Goal: Task Accomplishment & Management: Manage account settings

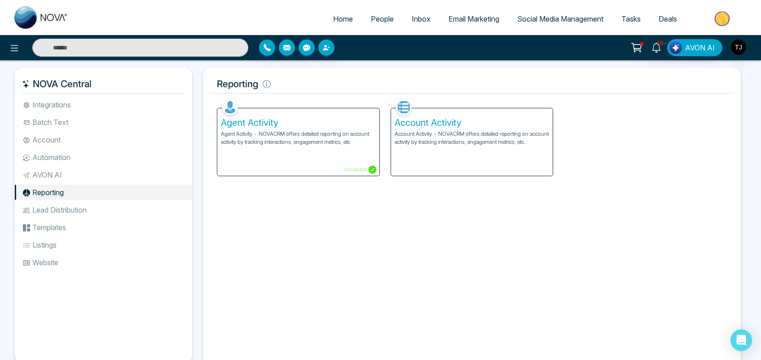
click at [340, 16] on span "Home" at bounding box center [343, 18] width 20 height 9
select select "*"
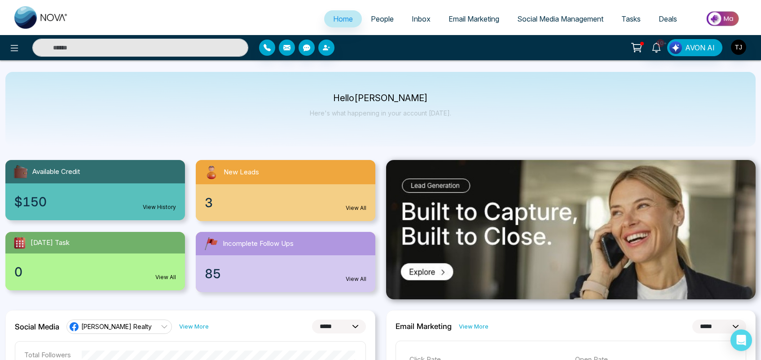
click at [475, 92] on div "Hello [PERSON_NAME] Here's what happening in your account [DATE]." at bounding box center [380, 109] width 750 height 75
click at [445, 13] on link "Email Marketing" at bounding box center [474, 18] width 69 height 17
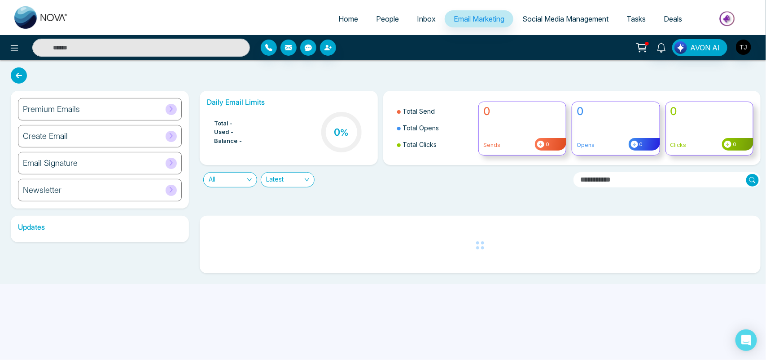
click at [348, 16] on span "Home" at bounding box center [349, 18] width 20 height 9
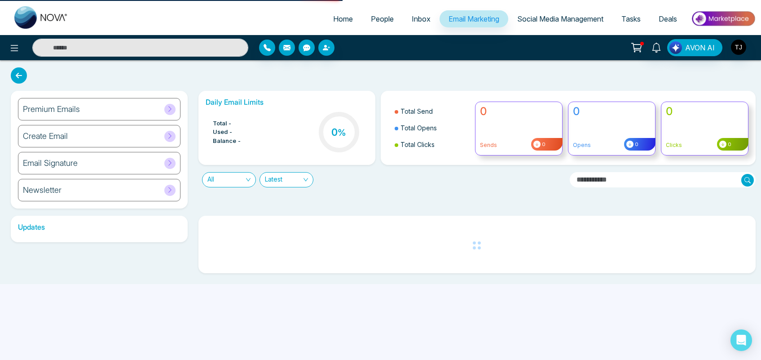
select select "*"
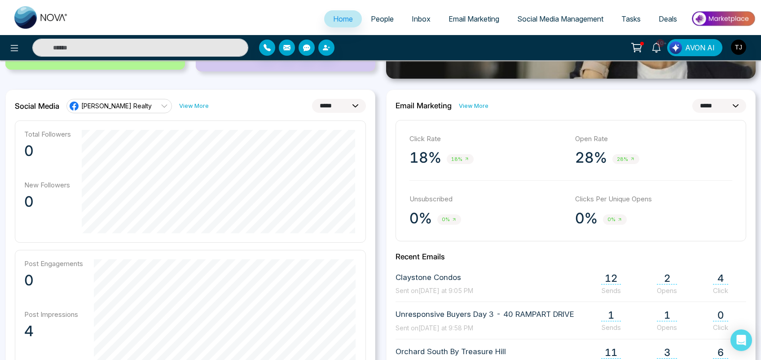
scroll to position [222, 0]
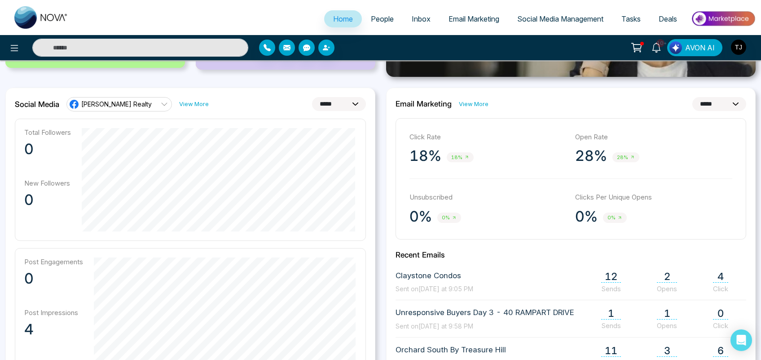
click at [329, 103] on select "**********" at bounding box center [339, 104] width 54 height 14
click at [257, 106] on div "**********" at bounding box center [190, 104] width 351 height 14
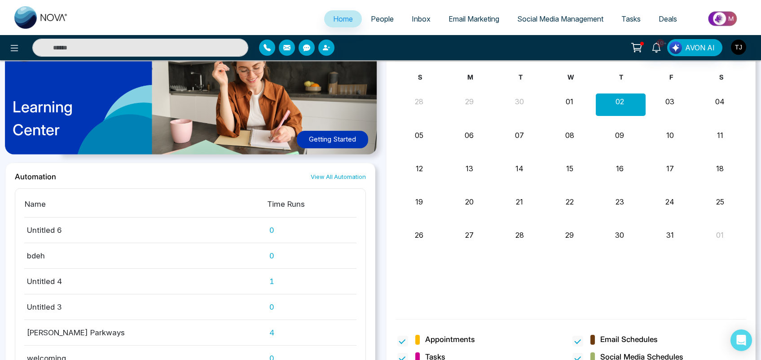
scroll to position [737, 0]
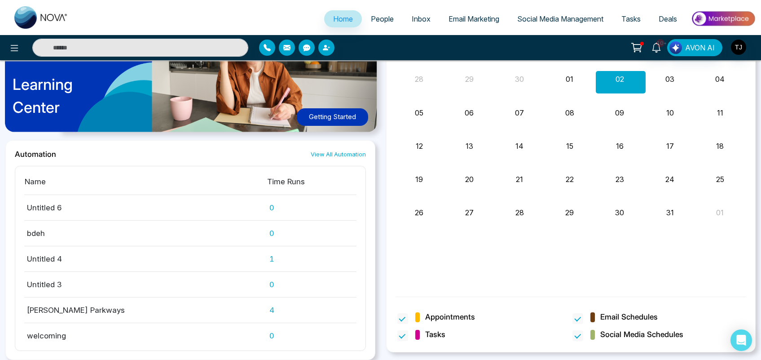
click at [375, 14] on span "People" at bounding box center [382, 18] width 23 height 9
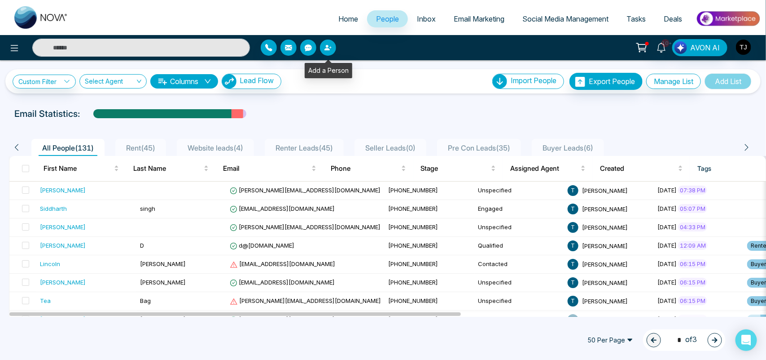
click at [329, 46] on icon "button" at bounding box center [328, 47] width 7 height 7
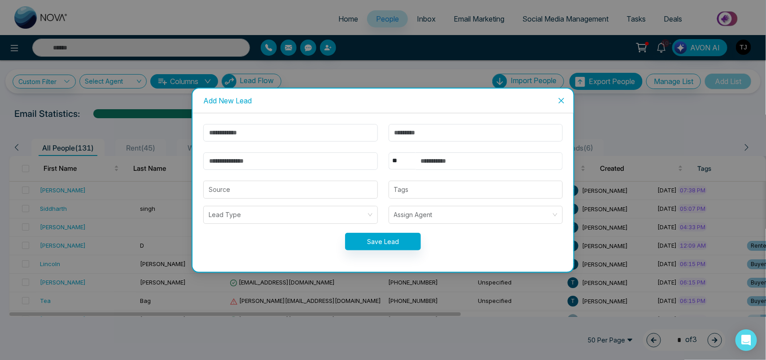
click at [432, 64] on div "Add New Lead ** **** *** *** *** **** *** Source Tags Lead Type Assign Agent Sa…" at bounding box center [383, 180] width 766 height 360
click at [562, 97] on icon "close" at bounding box center [561, 100] width 7 height 7
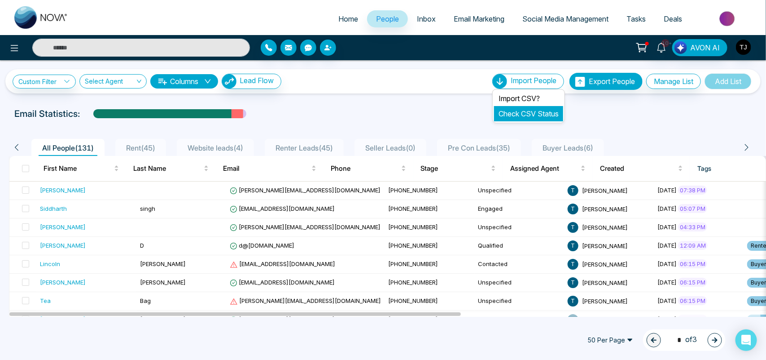
click at [514, 110] on link "Check CSV Status" at bounding box center [529, 113] width 60 height 9
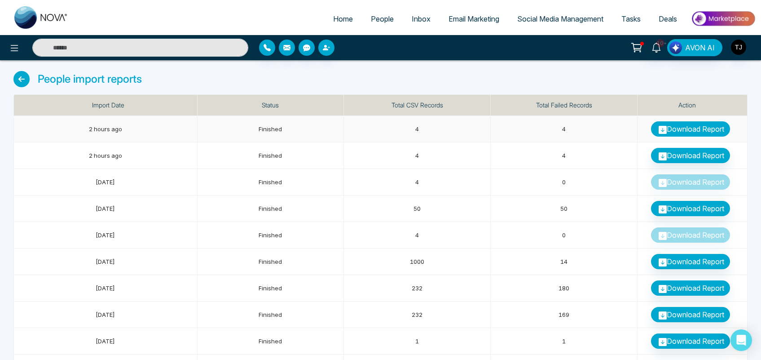
click at [676, 126] on link "Download Report" at bounding box center [690, 128] width 79 height 15
click at [376, 27] on li "People" at bounding box center [382, 19] width 41 height 18
click at [376, 19] on span "People" at bounding box center [382, 18] width 23 height 9
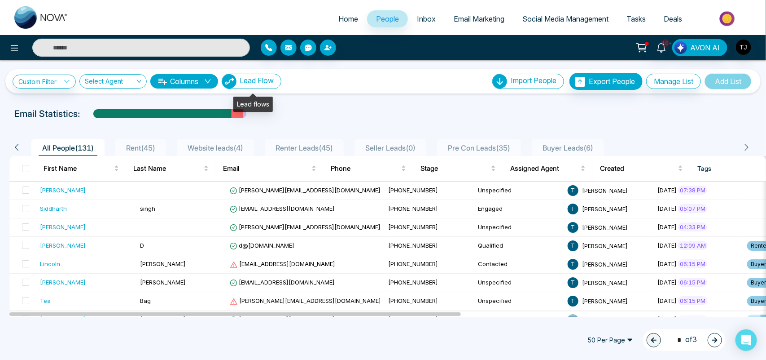
click at [263, 81] on span "Lead Flow" at bounding box center [257, 80] width 34 height 9
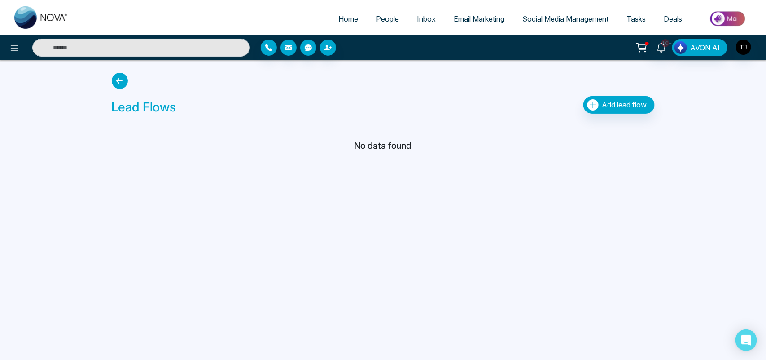
click at [380, 17] on span "People" at bounding box center [387, 18] width 23 height 9
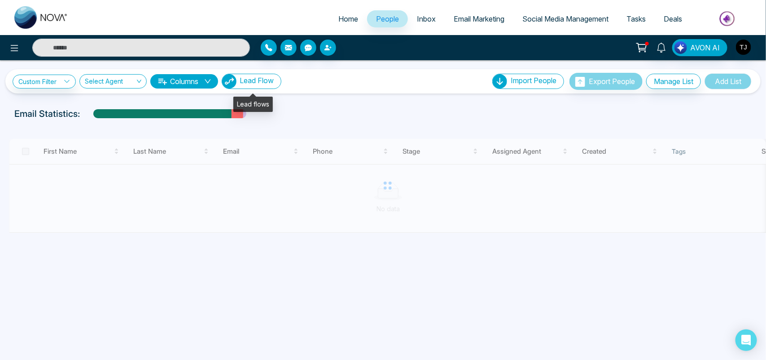
click at [264, 77] on span "Lead Flow" at bounding box center [257, 80] width 34 height 9
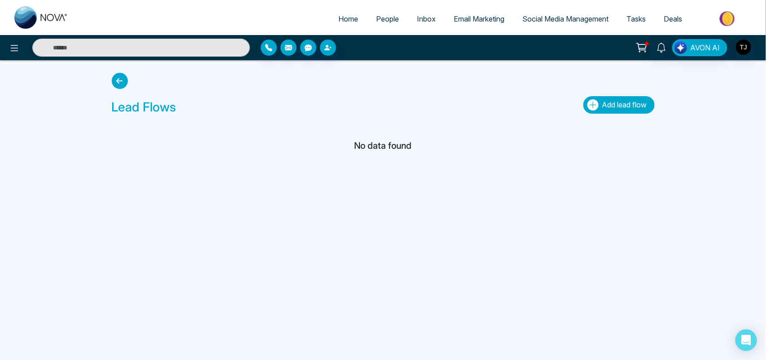
click at [620, 108] on span "Add lead flow" at bounding box center [625, 104] width 45 height 9
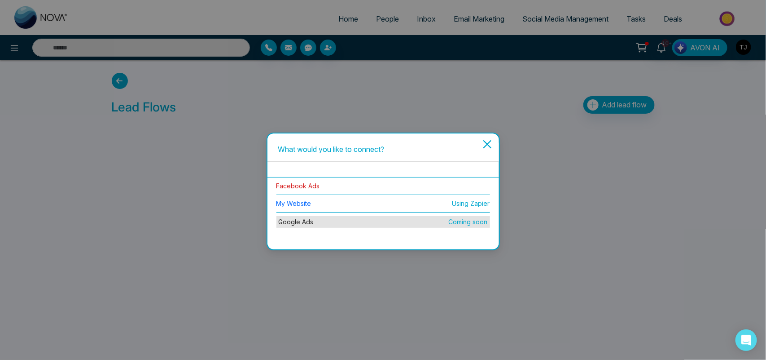
click at [298, 184] on link "Facebook Ads" at bounding box center [299, 186] width 44 height 8
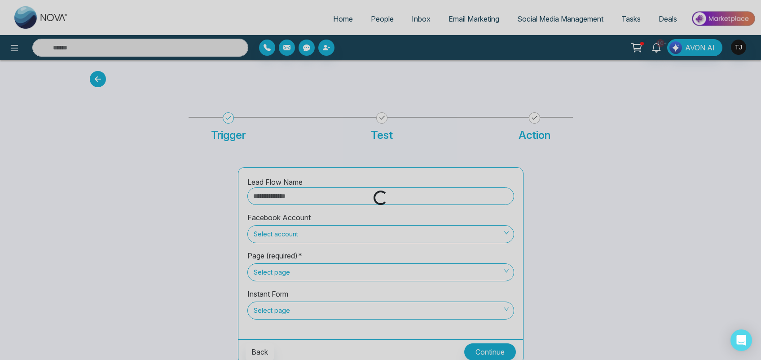
scroll to position [4, 0]
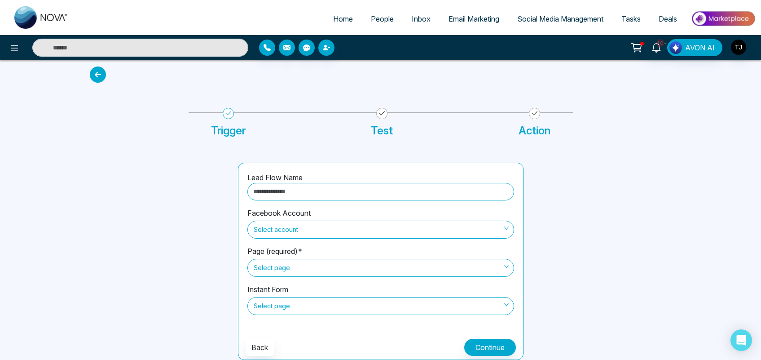
click at [338, 183] on input "text" at bounding box center [380, 192] width 267 height 18
click at [301, 225] on span "Select account" at bounding box center [381, 229] width 254 height 15
type input "*****"
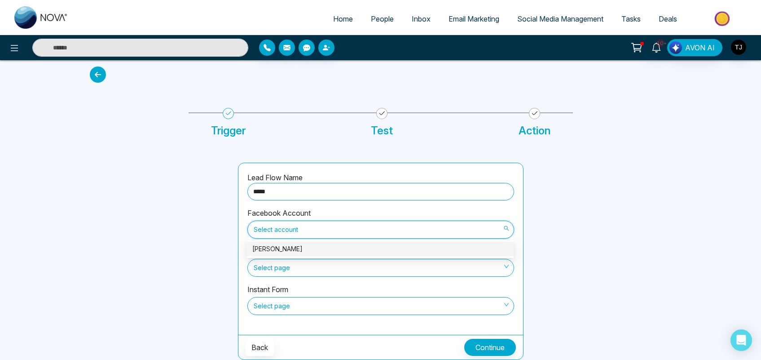
click at [288, 252] on div "[PERSON_NAME]" at bounding box center [380, 249] width 256 height 10
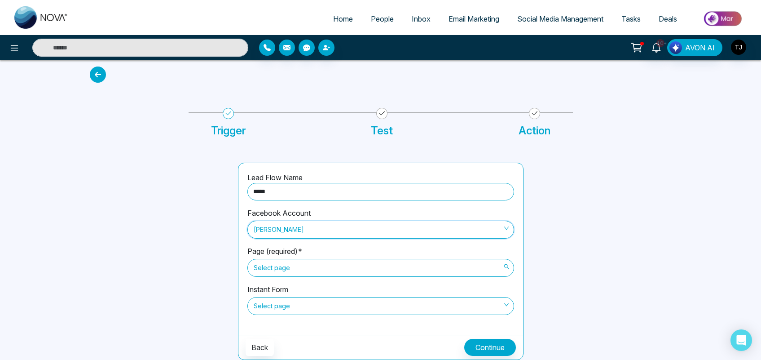
click at [274, 268] on span "Select page" at bounding box center [381, 267] width 254 height 15
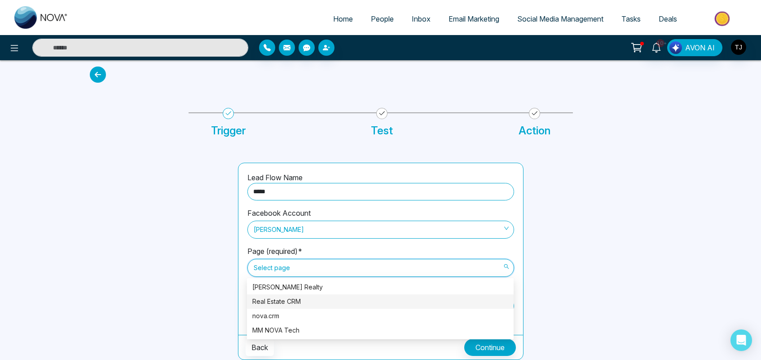
click at [277, 297] on div "Real Estate CRM" at bounding box center [380, 301] width 256 height 10
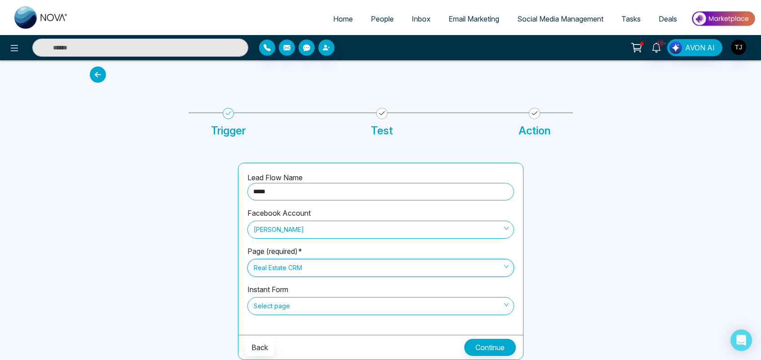
click at [274, 308] on span "Select page" at bounding box center [381, 305] width 254 height 15
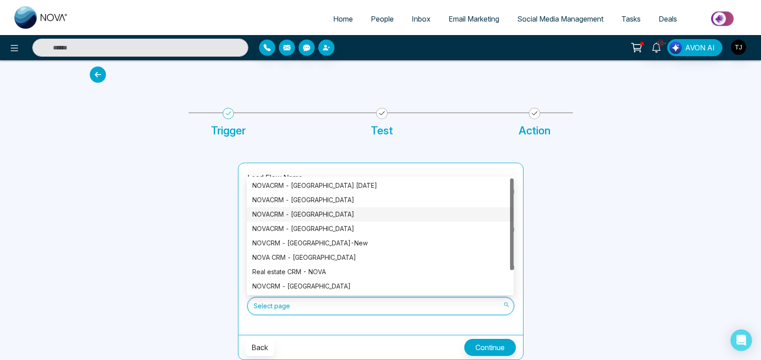
click at [286, 210] on div "NOVACRM - [GEOGRAPHIC_DATA]" at bounding box center [380, 214] width 256 height 10
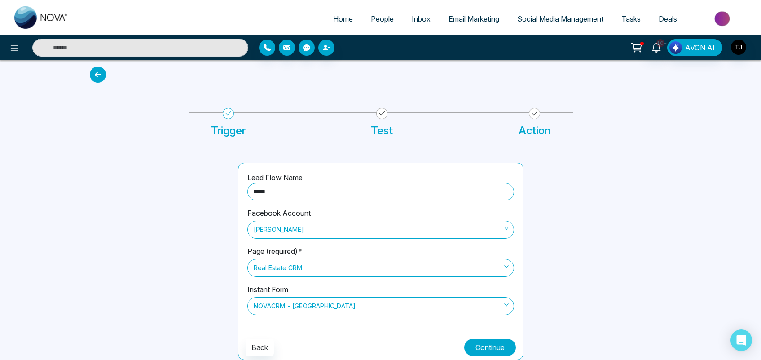
click at [494, 352] on button "Continue" at bounding box center [490, 347] width 52 height 17
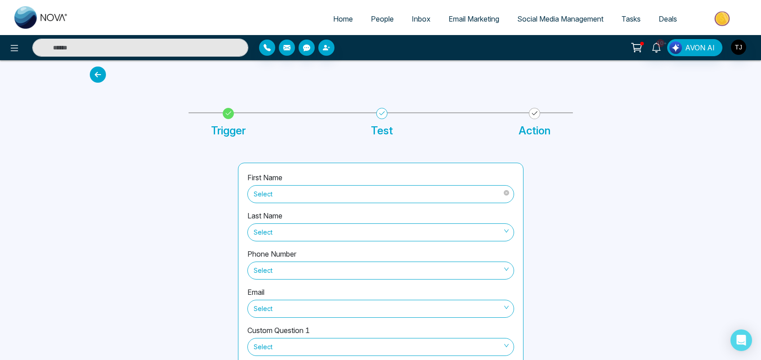
click at [301, 194] on span "Select" at bounding box center [381, 193] width 254 height 15
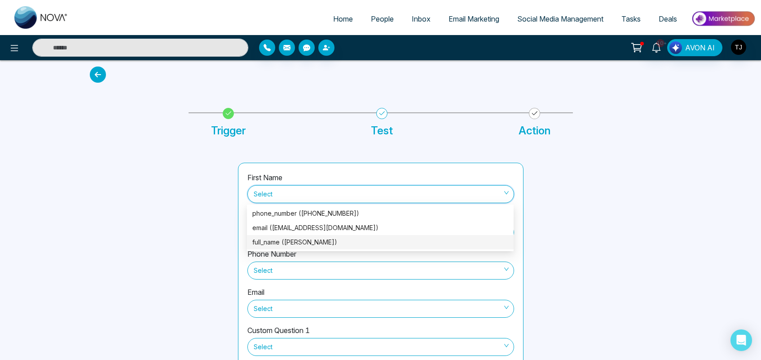
click at [282, 237] on div "full_name ([PERSON_NAME])" at bounding box center [380, 242] width 256 height 10
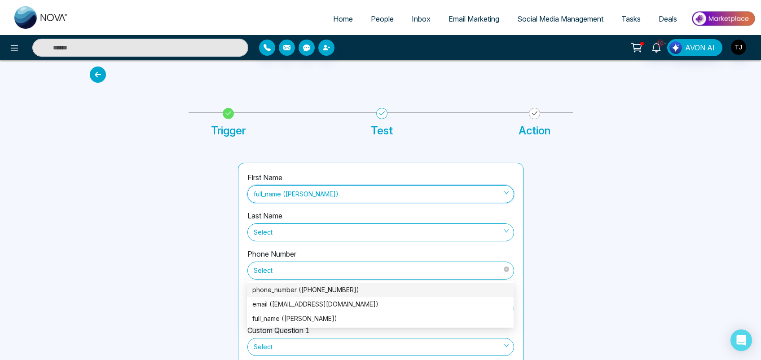
click at [312, 277] on span "Select" at bounding box center [381, 270] width 254 height 15
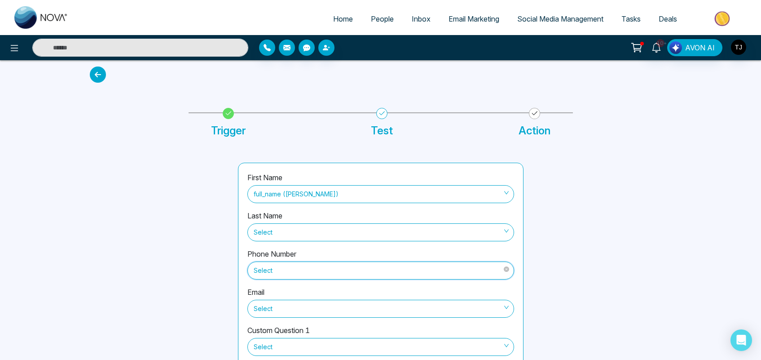
click at [297, 272] on span "Select" at bounding box center [381, 270] width 254 height 15
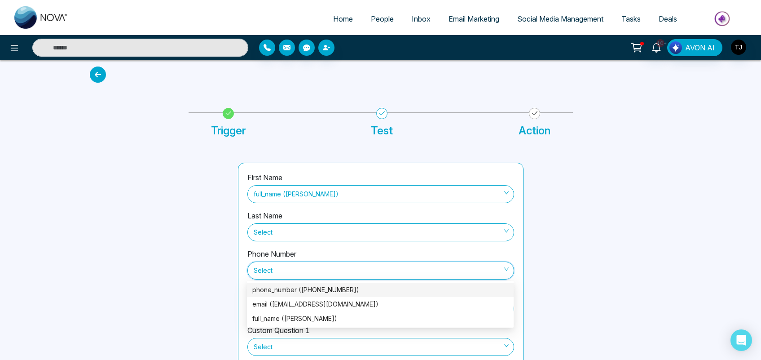
click at [290, 290] on div "phone_number ([PHONE_NUMBER])" at bounding box center [380, 290] width 256 height 10
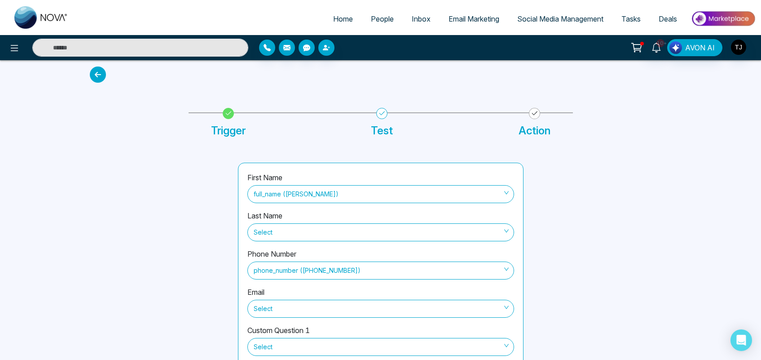
click at [290, 290] on div "Email Select" at bounding box center [380, 305] width 267 height 38
click at [300, 302] on span "Select" at bounding box center [381, 308] width 254 height 15
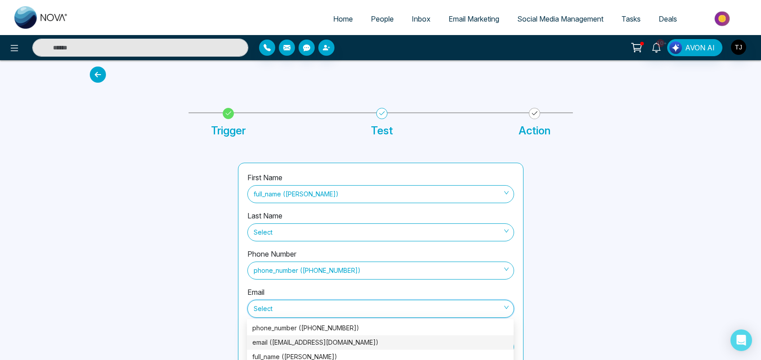
click at [304, 342] on div "email ([EMAIL_ADDRESS][DOMAIN_NAME])" at bounding box center [380, 342] width 256 height 10
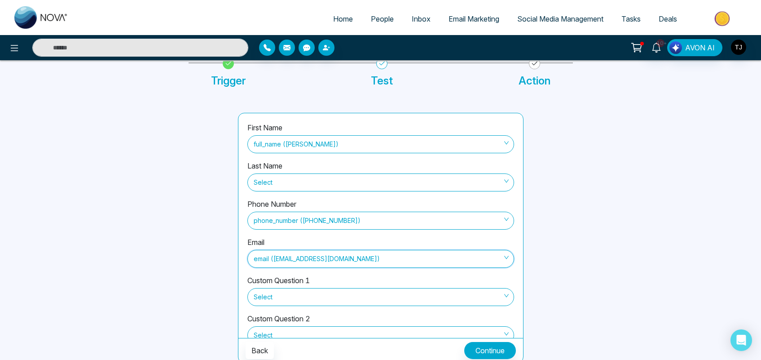
scroll to position [57, 0]
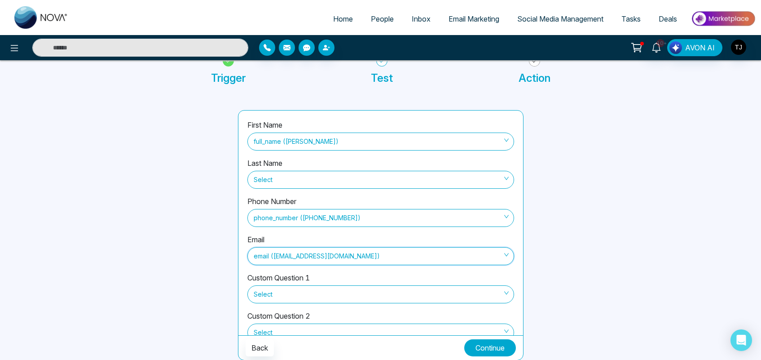
click at [495, 348] on button "Continue" at bounding box center [490, 347] width 52 height 17
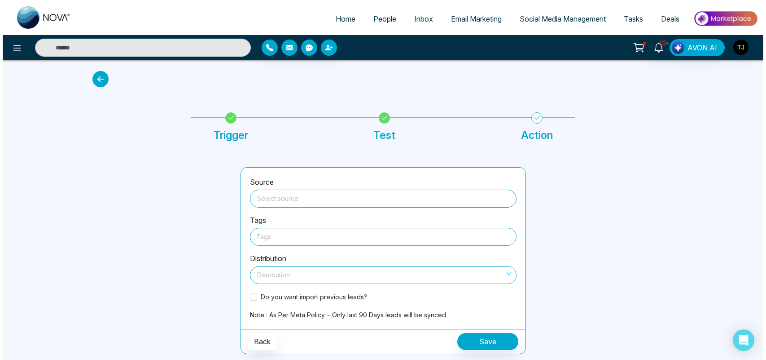
scroll to position [0, 0]
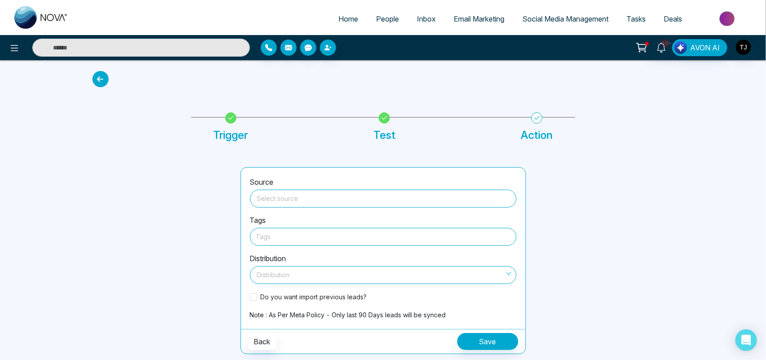
click at [316, 198] on input "search" at bounding box center [383, 196] width 256 height 13
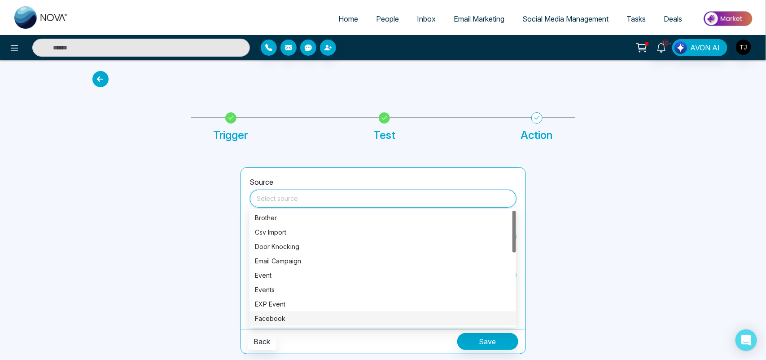
click at [301, 320] on div "Facebook" at bounding box center [383, 318] width 256 height 10
type input "********"
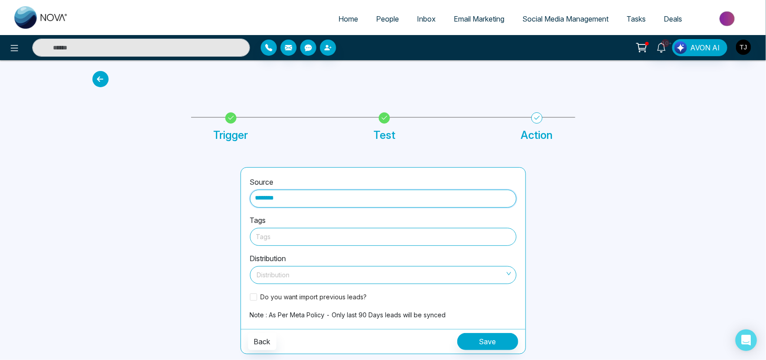
click at [311, 237] on div at bounding box center [383, 236] width 254 height 11
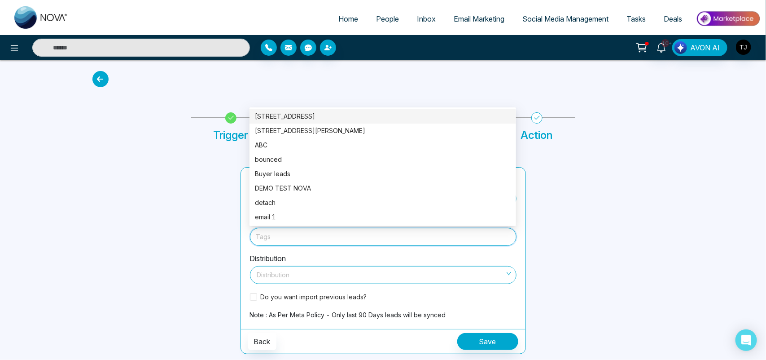
click at [350, 118] on div "[STREET_ADDRESS]" at bounding box center [383, 116] width 256 height 10
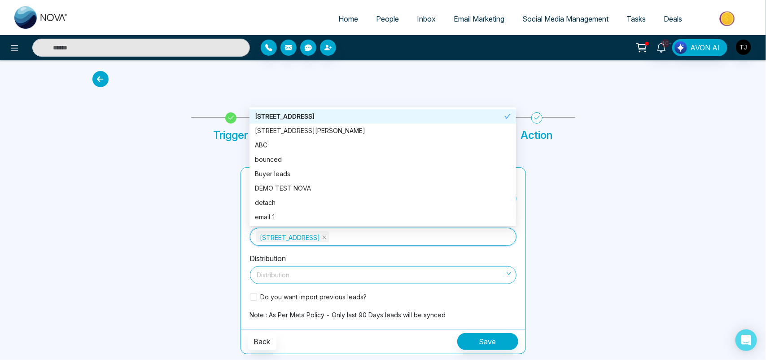
click at [289, 275] on input "search" at bounding box center [380, 272] width 250 height 13
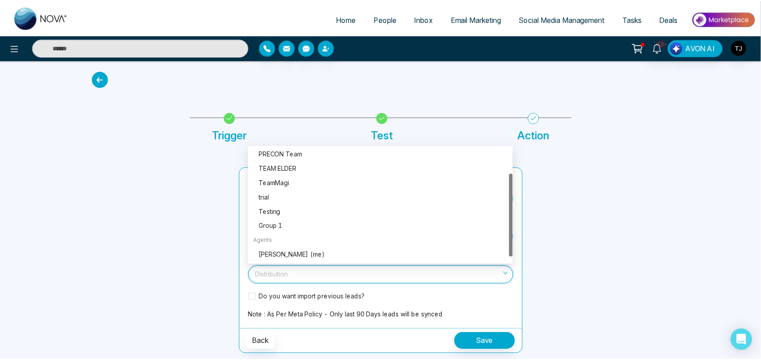
scroll to position [43, 0]
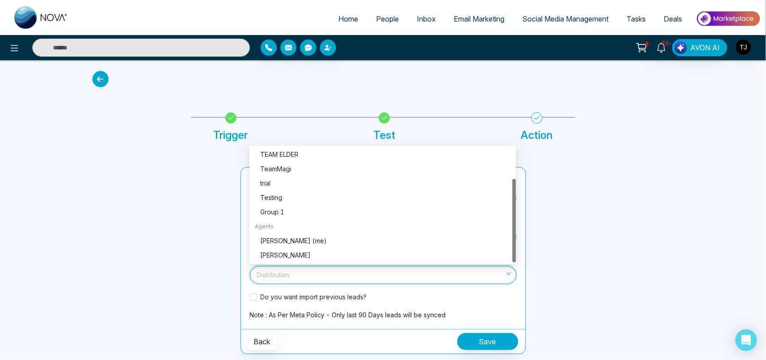
drag, startPoint x: 515, startPoint y: 166, endPoint x: 517, endPoint y: 236, distance: 69.6
click at [517, 236] on body "Home People Inbox Email Marketing Social Media Management Tasks Deals 10+ AVON …" at bounding box center [383, 180] width 766 height 360
click at [308, 240] on div "[PERSON_NAME] (me)" at bounding box center [385, 241] width 251 height 10
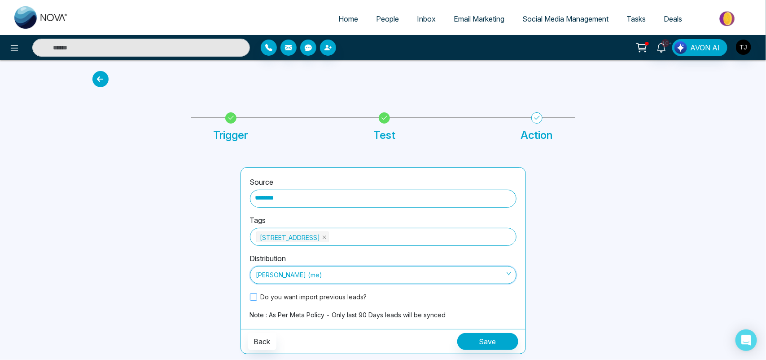
click at [251, 297] on span at bounding box center [253, 296] width 7 height 7
click at [381, 14] on span "People" at bounding box center [387, 18] width 23 height 9
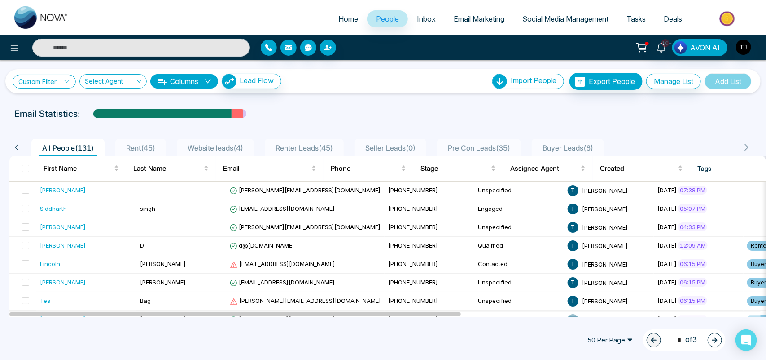
click at [62, 82] on link "Custom Filter" at bounding box center [44, 82] width 63 height 14
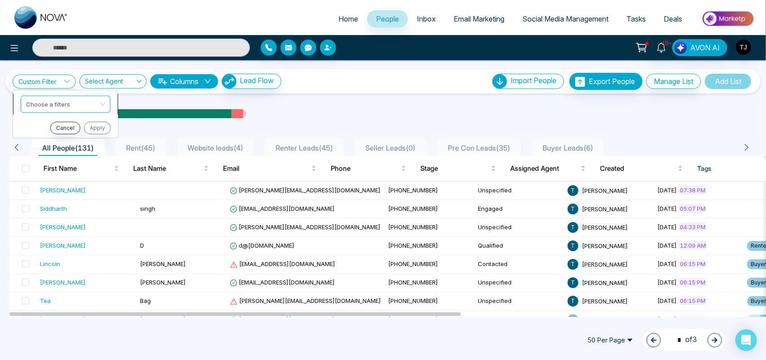
click at [56, 100] on input "search" at bounding box center [62, 102] width 73 height 13
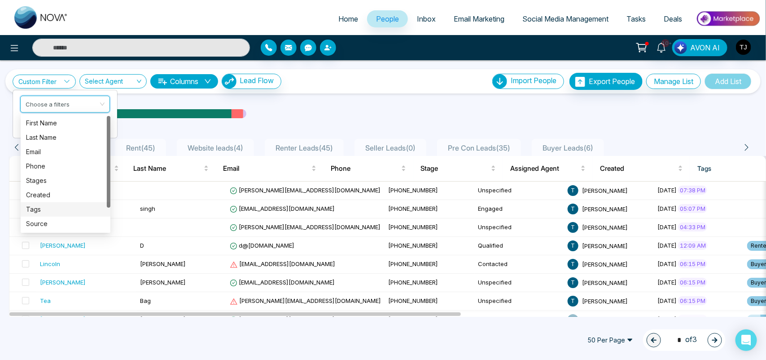
click at [48, 206] on div "Tags" at bounding box center [65, 209] width 79 height 10
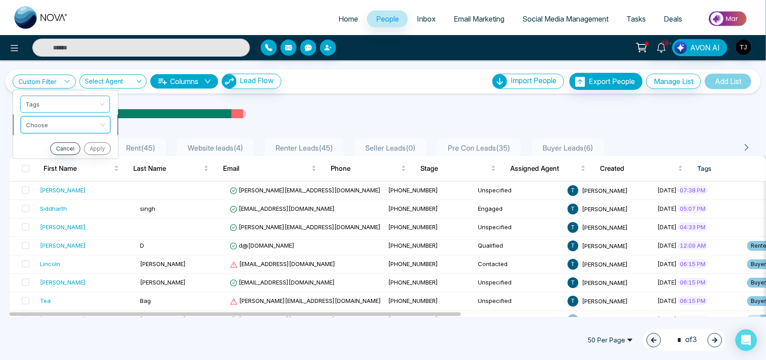
click at [64, 127] on input "search" at bounding box center [62, 122] width 73 height 13
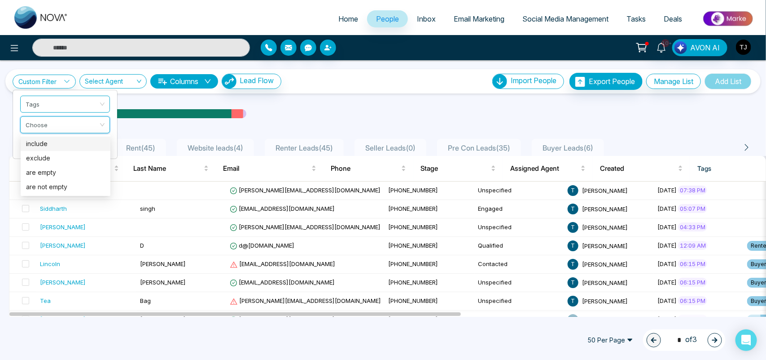
click at [53, 144] on div "include" at bounding box center [65, 144] width 79 height 10
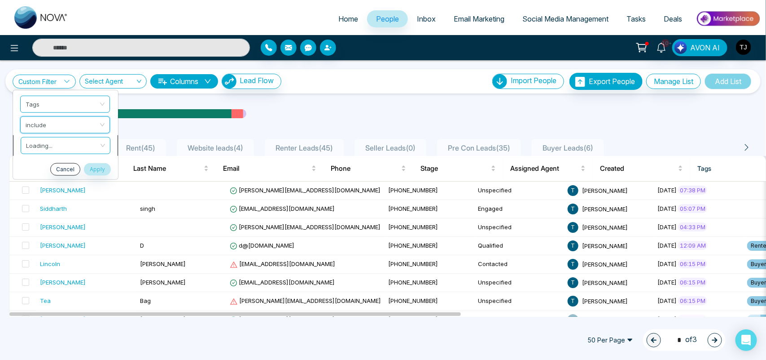
click at [62, 144] on input "search" at bounding box center [62, 143] width 73 height 13
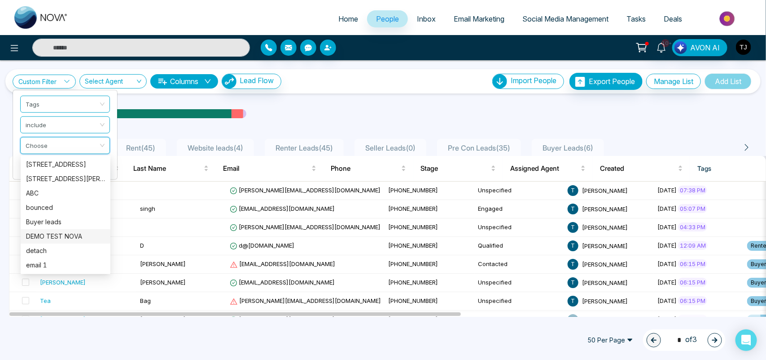
click at [65, 233] on div "DEMO TEST NOVA" at bounding box center [65, 236] width 79 height 10
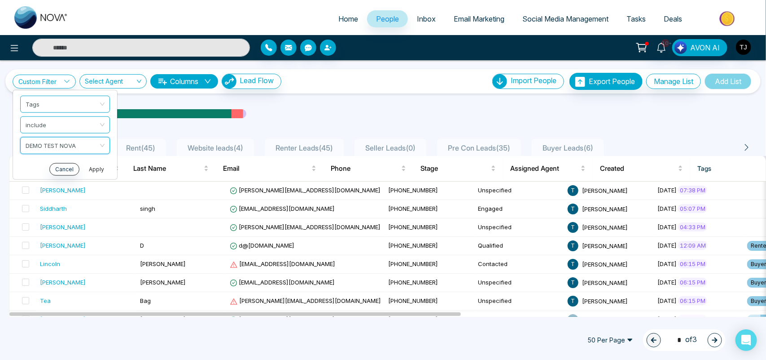
click at [97, 166] on button "Apply" at bounding box center [96, 169] width 27 height 13
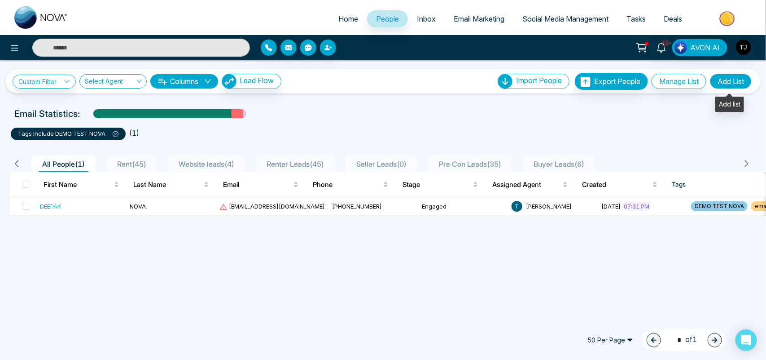
click at [723, 81] on button "Add List" at bounding box center [731, 81] width 42 height 15
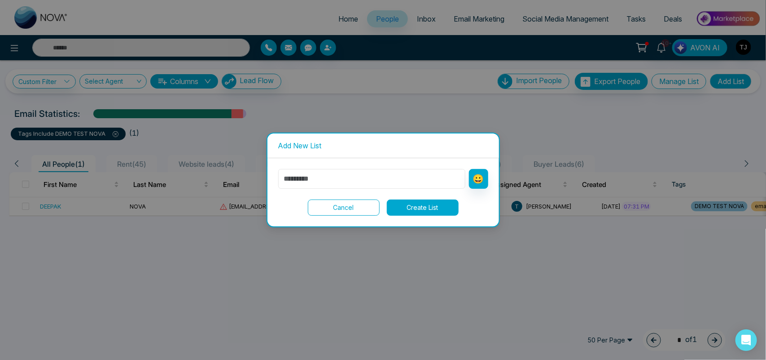
click at [384, 174] on input "text" at bounding box center [371, 179] width 187 height 20
type input "*********"
click at [412, 209] on button "Create List" at bounding box center [423, 207] width 72 height 16
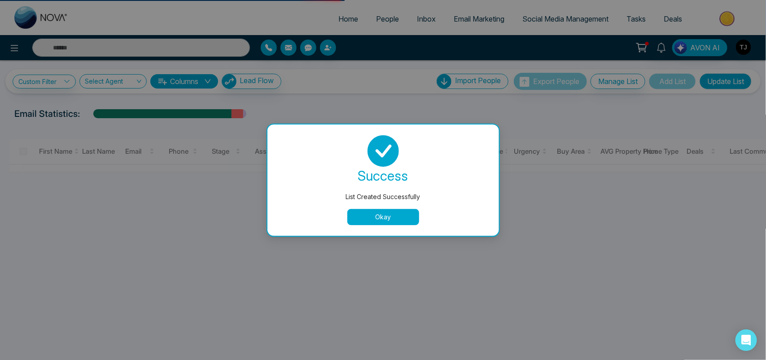
click at [405, 213] on button "Okay" at bounding box center [384, 217] width 72 height 16
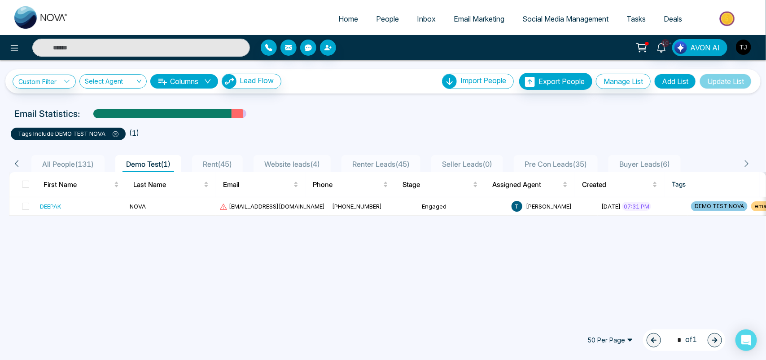
click at [117, 133] on icon at bounding box center [116, 134] width 6 height 6
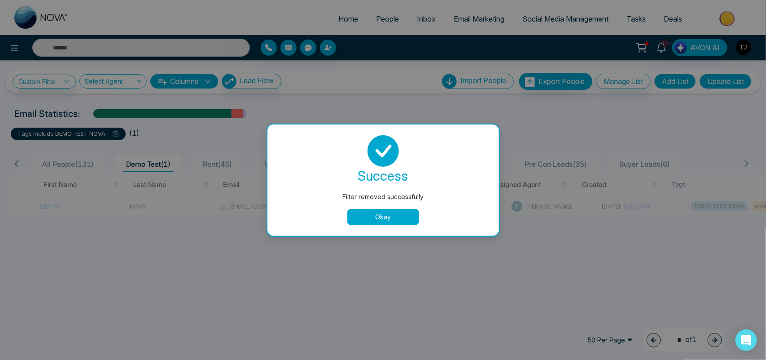
click at [402, 221] on button "Okay" at bounding box center [384, 217] width 72 height 16
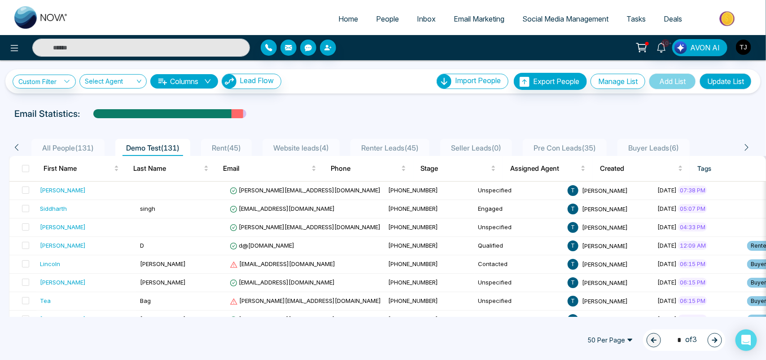
click at [71, 144] on span "All People ( 131 )" at bounding box center [68, 147] width 59 height 9
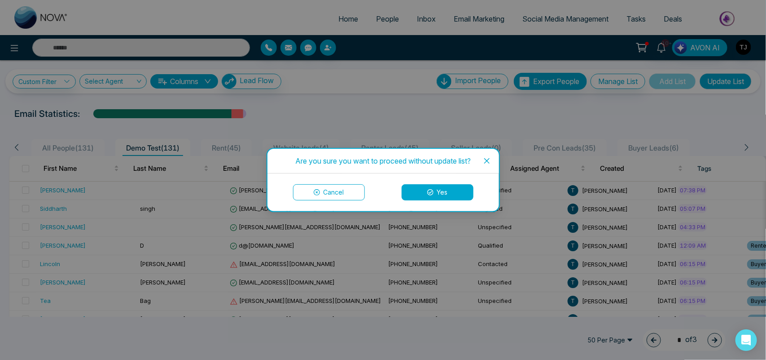
click at [421, 191] on button "Yes" at bounding box center [438, 192] width 72 height 16
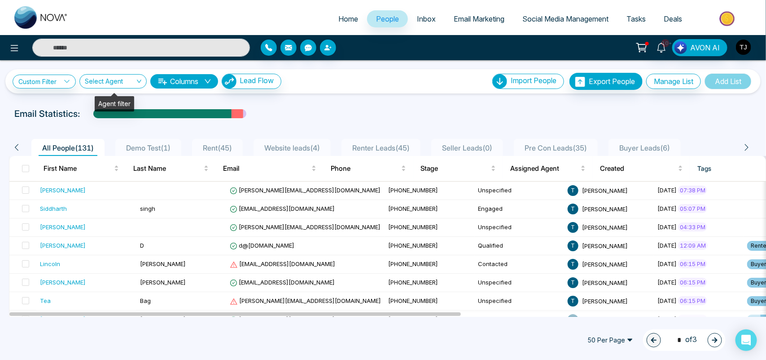
click at [119, 82] on input "search" at bounding box center [110, 83] width 50 height 17
click at [191, 80] on button "Columns" at bounding box center [184, 81] width 68 height 14
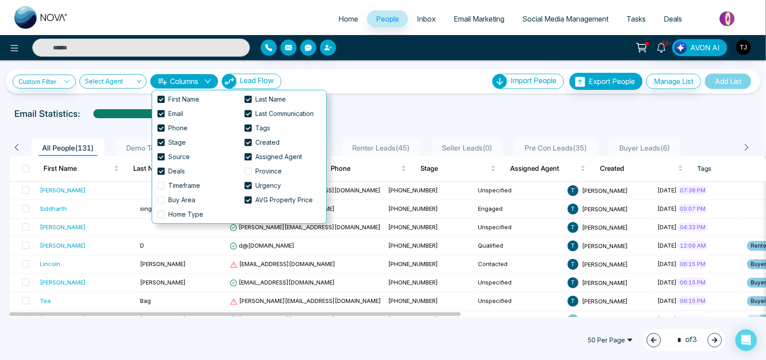
click at [360, 115] on div "Email Statistics:" at bounding box center [258, 113] width 488 height 13
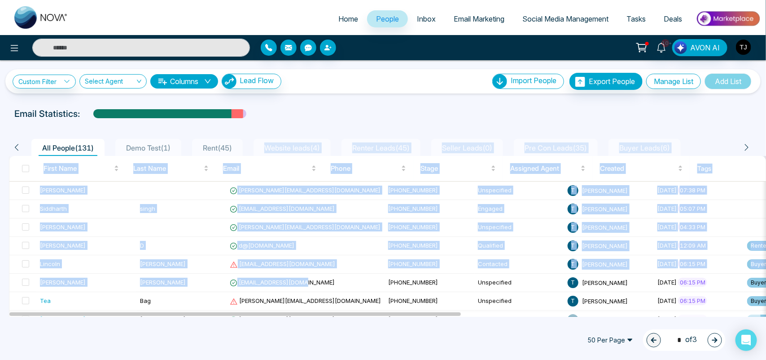
drag, startPoint x: 293, startPoint y: 288, endPoint x: 274, endPoint y: 146, distance: 142.6
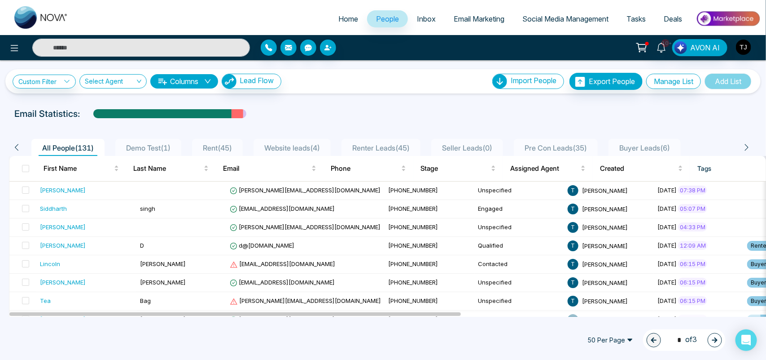
click at [511, 114] on div "Email Statistics:" at bounding box center [383, 113] width 766 height 13
click at [679, 83] on button "Manage List" at bounding box center [674, 81] width 55 height 15
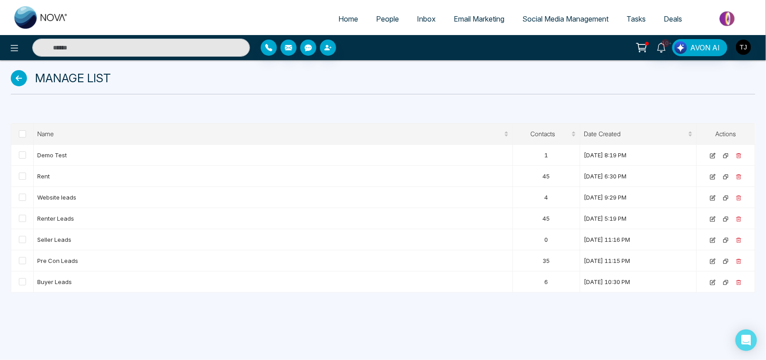
click at [679, 83] on div "Manage List" at bounding box center [383, 78] width 745 height 18
click at [739, 156] on icon at bounding box center [739, 155] width 5 height 5
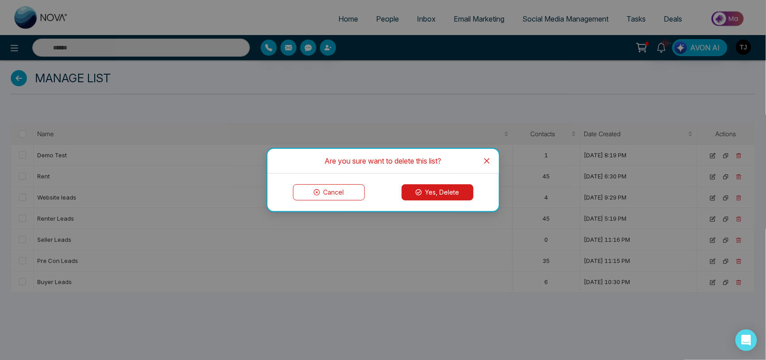
click at [418, 189] on button "Yes, Delete" at bounding box center [438, 192] width 72 height 16
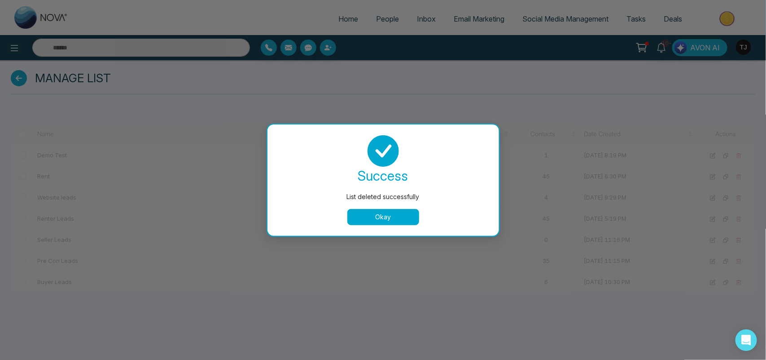
click at [385, 213] on button "Okay" at bounding box center [384, 217] width 72 height 16
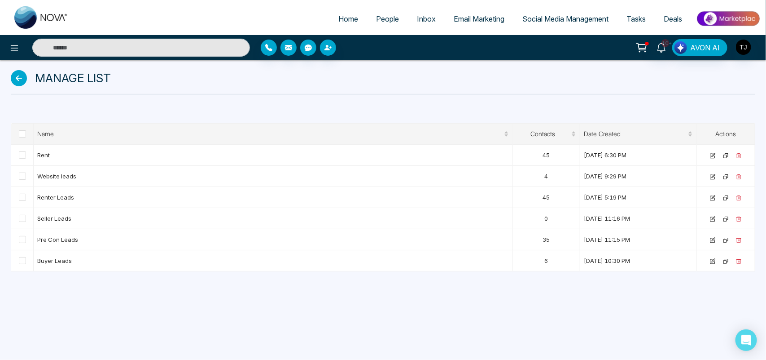
click at [378, 21] on span "People" at bounding box center [387, 18] width 23 height 9
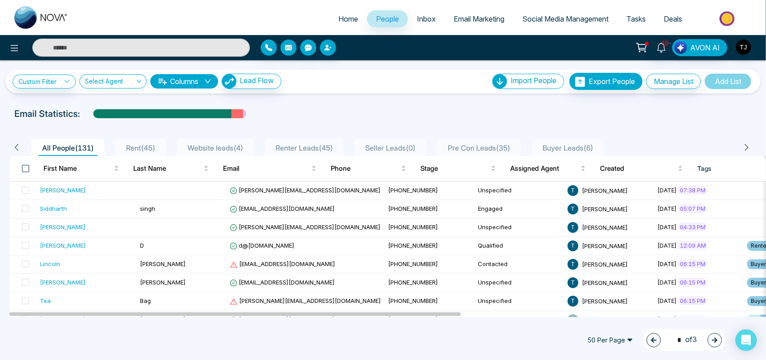
click at [24, 169] on span at bounding box center [25, 168] width 7 height 7
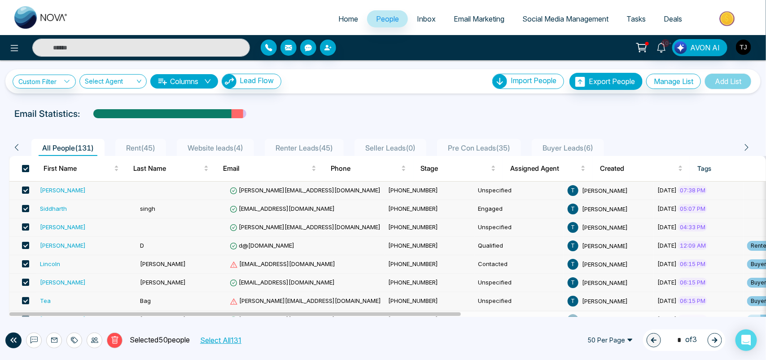
click at [24, 169] on span at bounding box center [25, 168] width 7 height 7
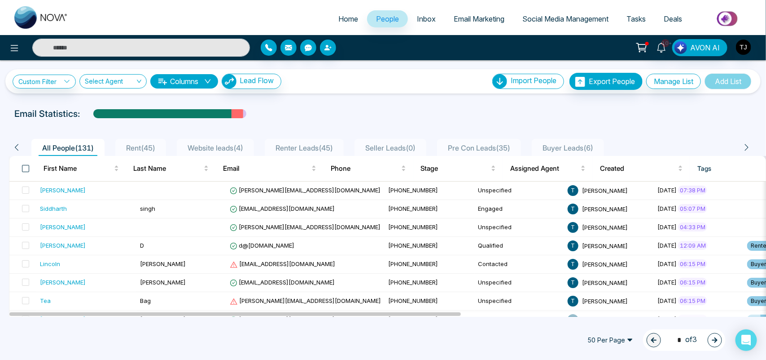
click at [29, 167] on span at bounding box center [25, 168] width 7 height 7
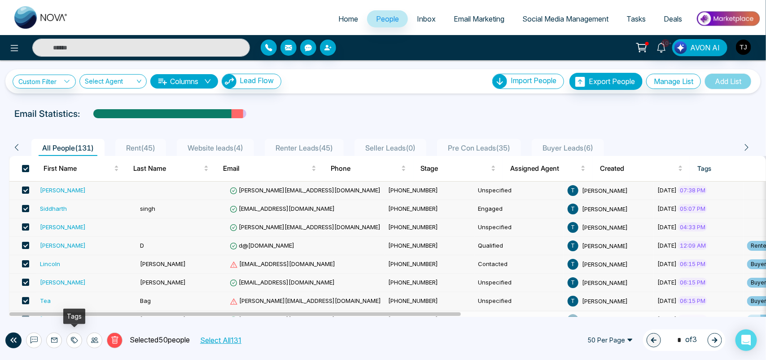
click at [76, 338] on icon at bounding box center [74, 339] width 7 height 7
click at [93, 338] on icon at bounding box center [94, 339] width 7 height 5
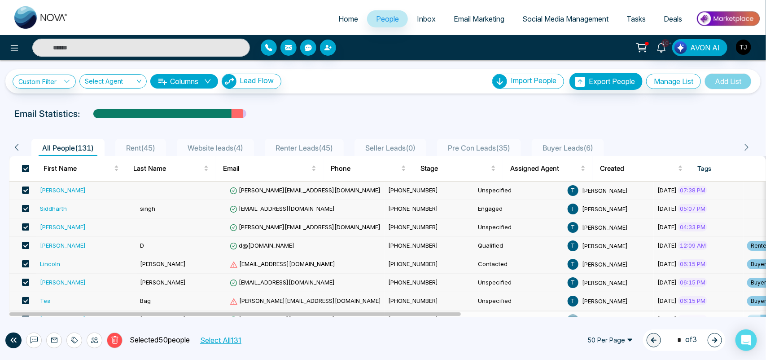
click at [24, 167] on span at bounding box center [25, 168] width 7 height 7
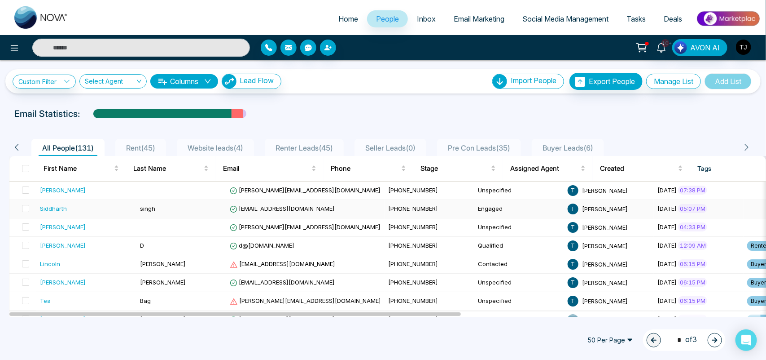
click at [84, 207] on div "Siddharth" at bounding box center [86, 208] width 93 height 9
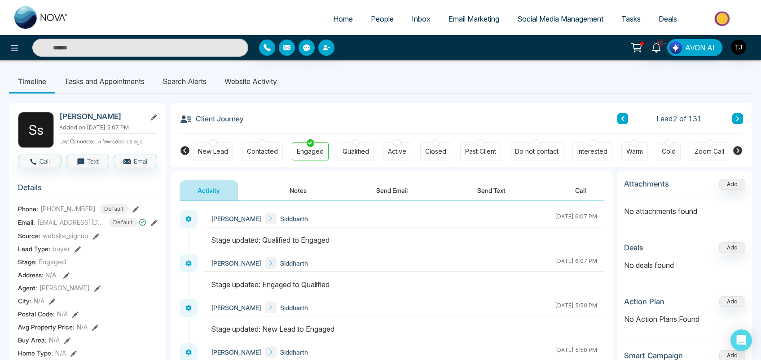
click at [107, 128] on p "Added on [DATE] 5:07 PM" at bounding box center [108, 127] width 98 height 8
drag, startPoint x: 246, startPoint y: 119, endPoint x: 232, endPoint y: 116, distance: 14.3
click at [232, 116] on div "Client Journey Lead 2 of 131" at bounding box center [461, 118] width 563 height 31
drag, startPoint x: 66, startPoint y: 267, endPoint x: 36, endPoint y: 268, distance: 30.1
click at [36, 266] on div "Stage: Engaged" at bounding box center [87, 261] width 139 height 9
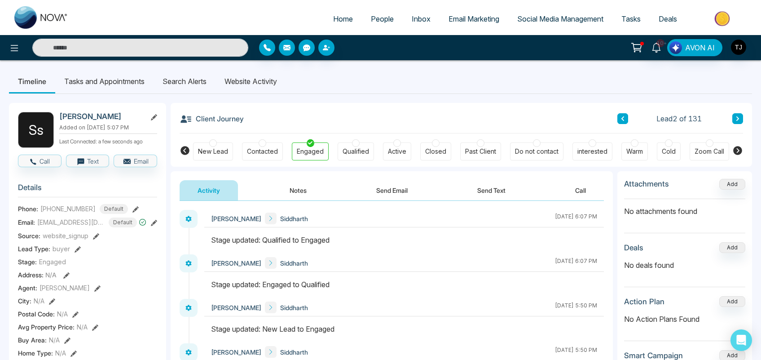
click at [361, 151] on div "Qualified" at bounding box center [356, 151] width 26 height 9
click at [71, 190] on h3 "Details" at bounding box center [87, 190] width 139 height 14
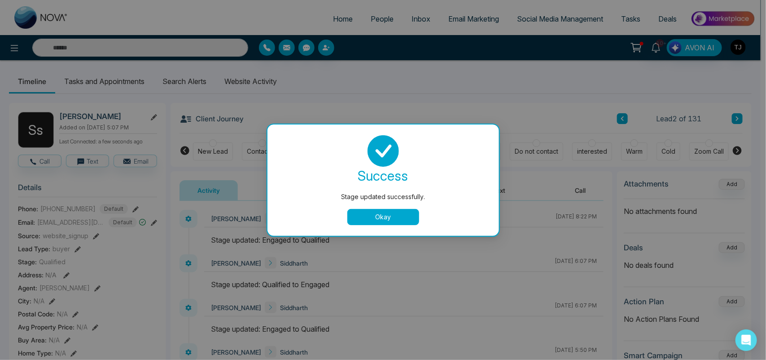
click at [389, 219] on button "Okay" at bounding box center [384, 217] width 72 height 16
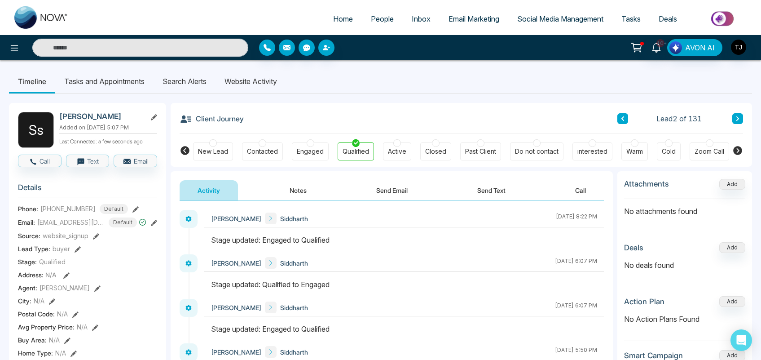
click at [316, 152] on div "Engaged" at bounding box center [310, 151] width 27 height 9
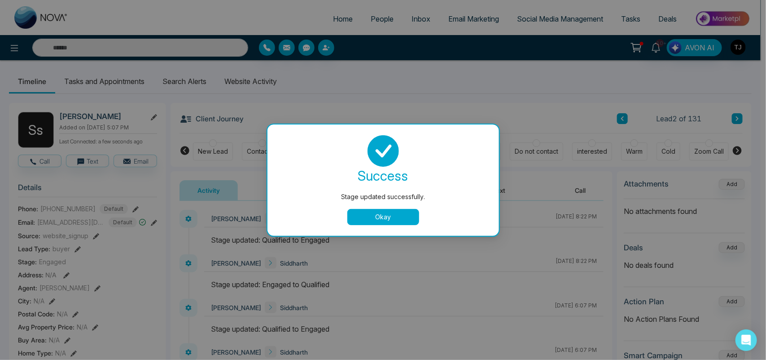
click at [387, 219] on button "Okay" at bounding box center [384, 217] width 72 height 16
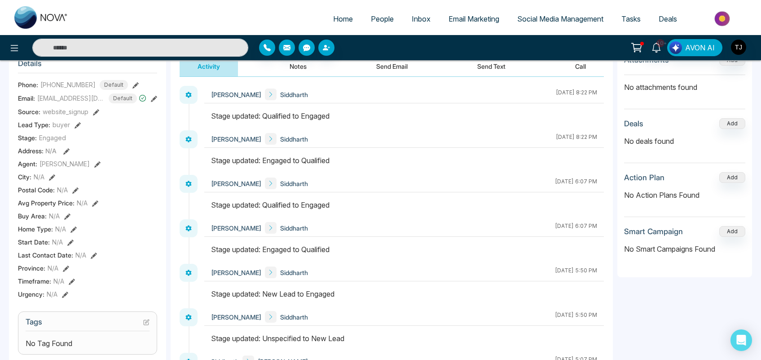
scroll to position [130, 0]
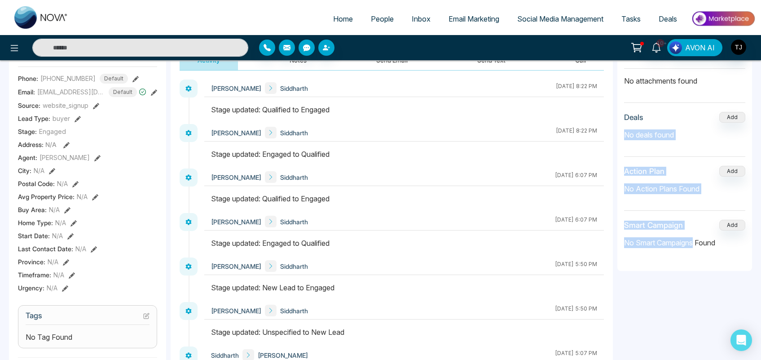
drag, startPoint x: 696, startPoint y: 243, endPoint x: 766, endPoint y: 118, distance: 143.9
click at [761, 118] on html "Home People Inbox Email Marketing Social Media Management Tasks Deals 10+ AVON …" at bounding box center [380, 50] width 761 height 360
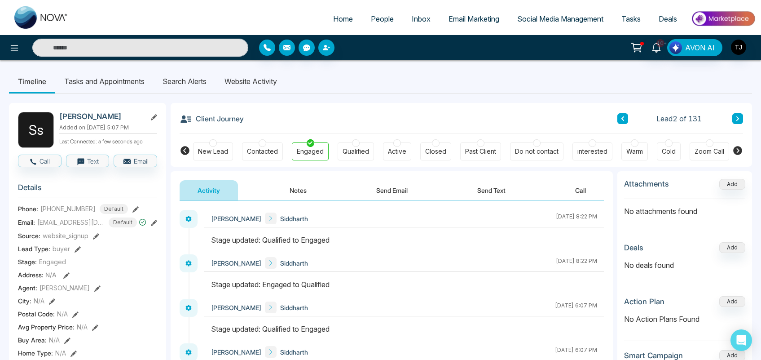
click at [115, 83] on li "Tasks and Appointments" at bounding box center [104, 81] width 98 height 24
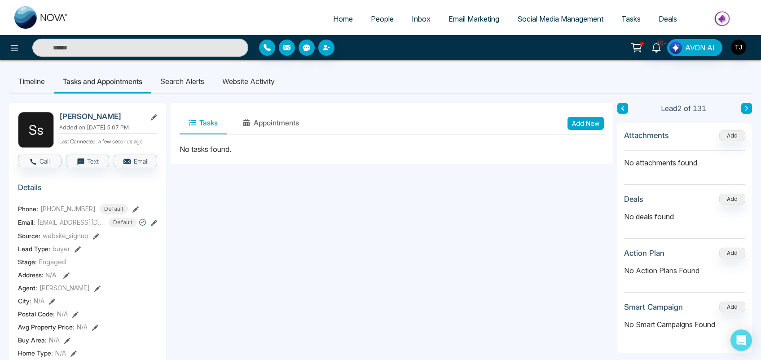
click at [193, 77] on li "Search Alerts" at bounding box center [182, 81] width 62 height 24
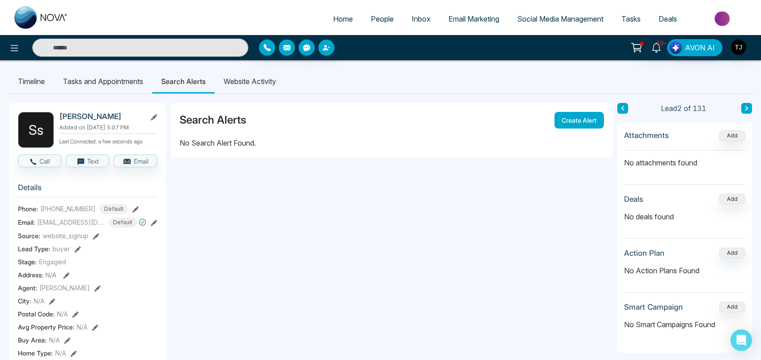
click at [255, 79] on li "Website Activity" at bounding box center [250, 81] width 70 height 24
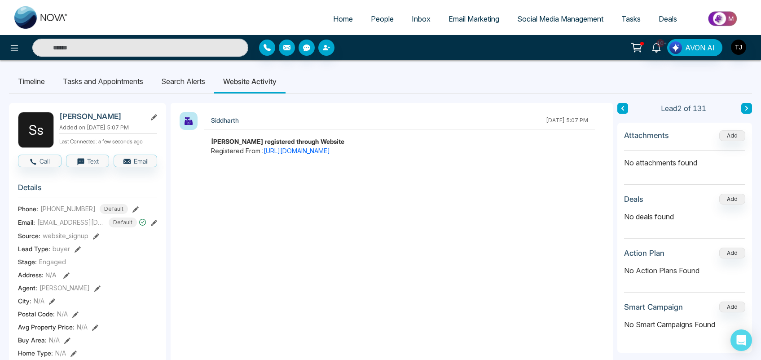
click at [412, 22] on span "Inbox" at bounding box center [421, 18] width 19 height 9
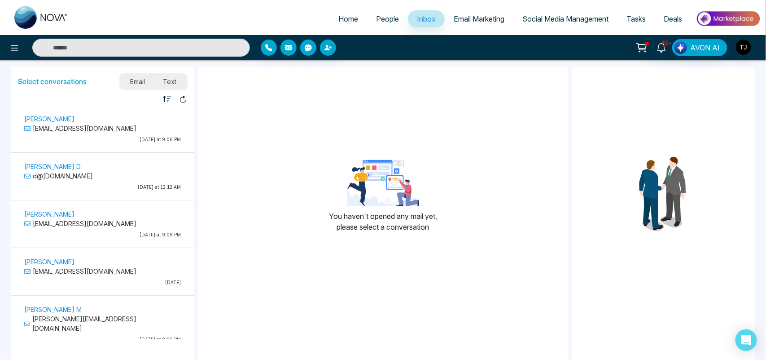
click at [483, 18] on span "Email Marketing" at bounding box center [479, 18] width 51 height 9
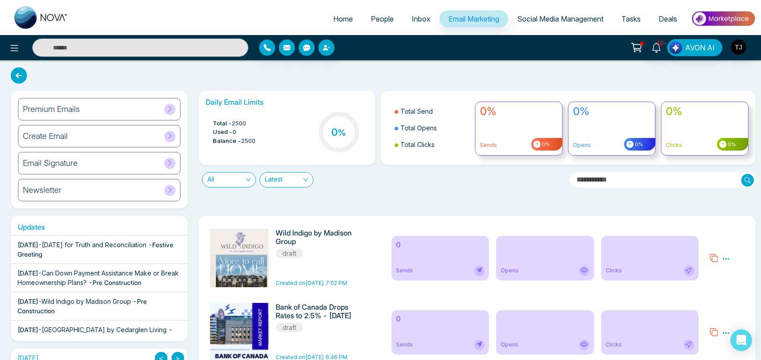
click at [138, 106] on div "Premium Emails" at bounding box center [99, 109] width 163 height 22
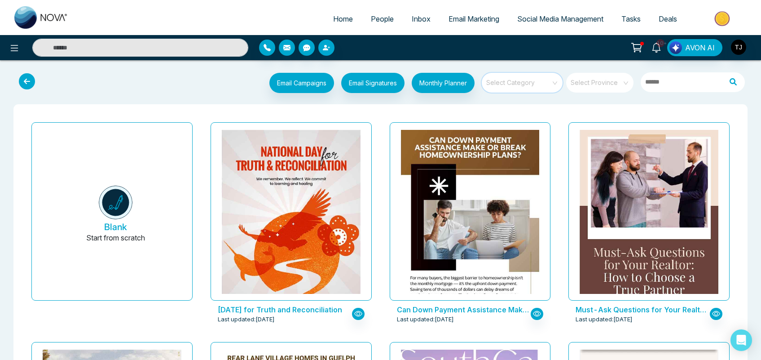
click at [516, 80] on input "search" at bounding box center [519, 79] width 65 height 13
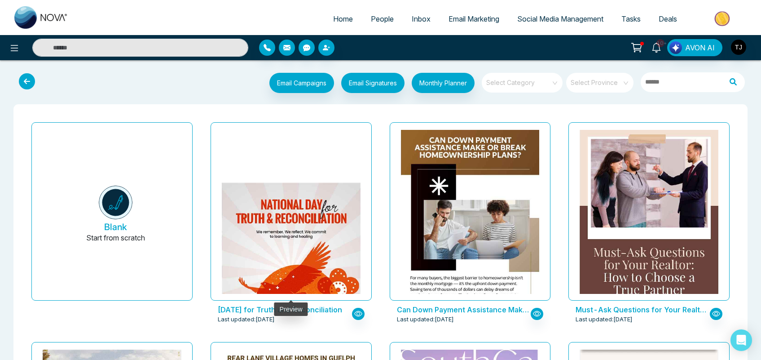
click at [302, 216] on img at bounding box center [290, 269] width 277 height 173
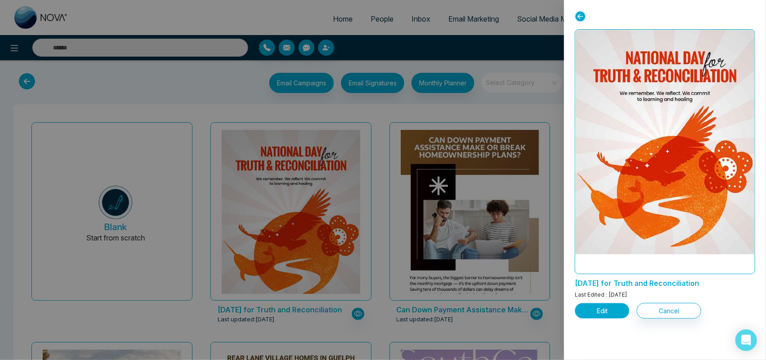
click at [594, 313] on button "Edit" at bounding box center [602, 311] width 55 height 16
click at [609, 311] on button "Edit" at bounding box center [602, 311] width 55 height 16
click at [607, 307] on button "Edit" at bounding box center [602, 311] width 55 height 16
click at [601, 308] on button "Edit" at bounding box center [602, 311] width 55 height 16
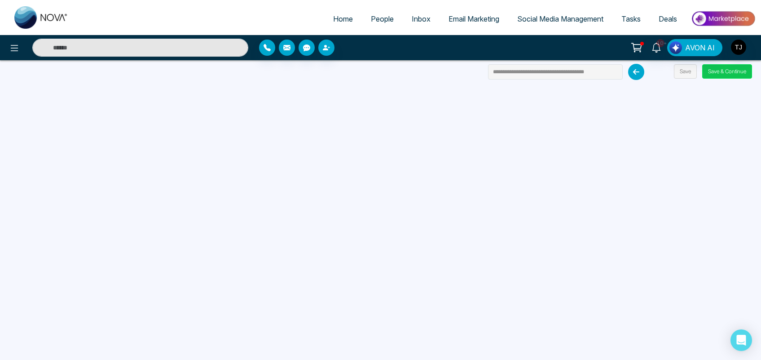
click at [718, 70] on button "Save & Continue" at bounding box center [727, 71] width 50 height 14
click at [722, 66] on button "Save & Continue" at bounding box center [727, 71] width 50 height 14
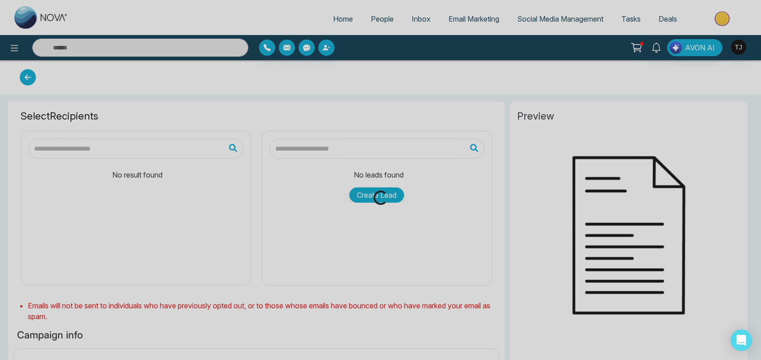
type input "**********"
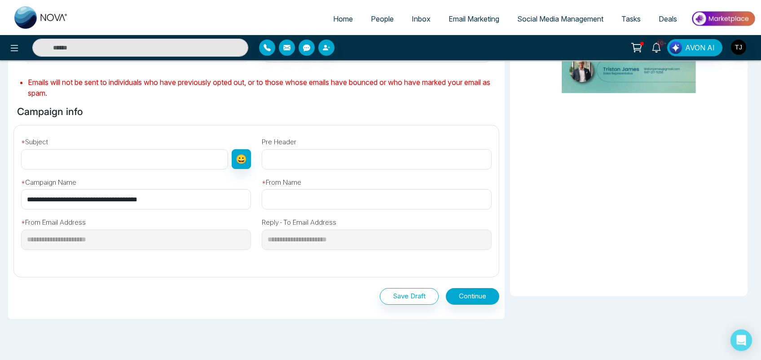
scroll to position [185, 0]
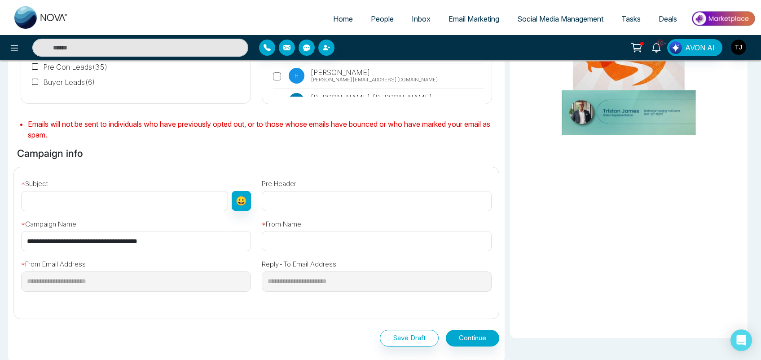
click at [111, 203] on input "text" at bounding box center [124, 201] width 207 height 20
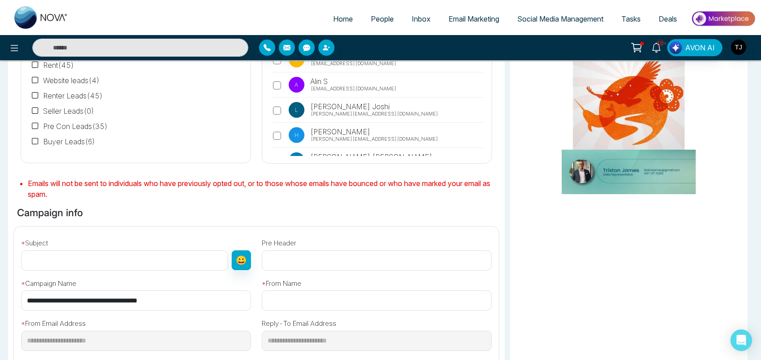
scroll to position [153, 0]
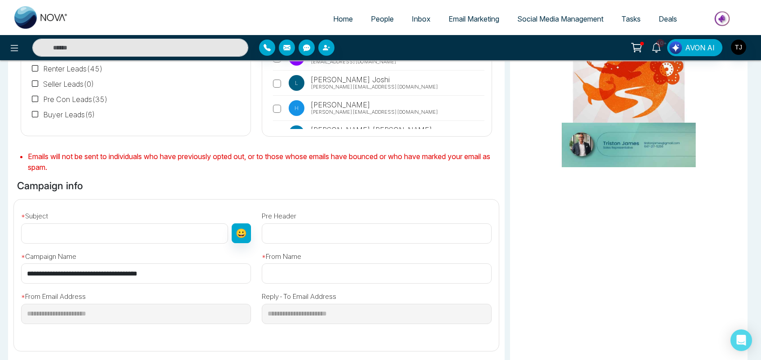
click at [115, 227] on input "text" at bounding box center [124, 233] width 207 height 20
type input "***"
click at [191, 272] on input "**********" at bounding box center [136, 273] width 230 height 20
click at [319, 275] on input "text" at bounding box center [377, 273] width 230 height 20
type input "*****"
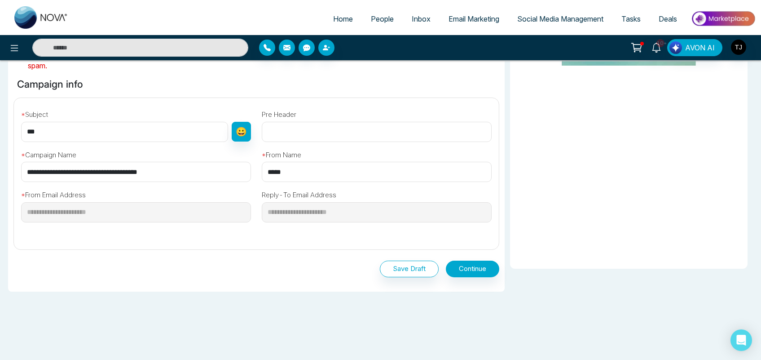
scroll to position [264, 0]
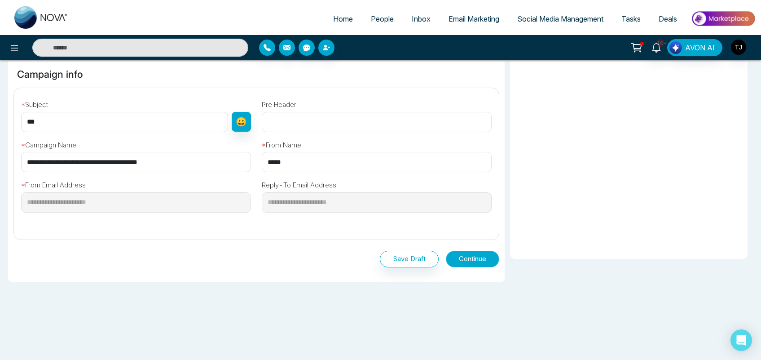
click at [470, 259] on button "Continue" at bounding box center [472, 259] width 53 height 17
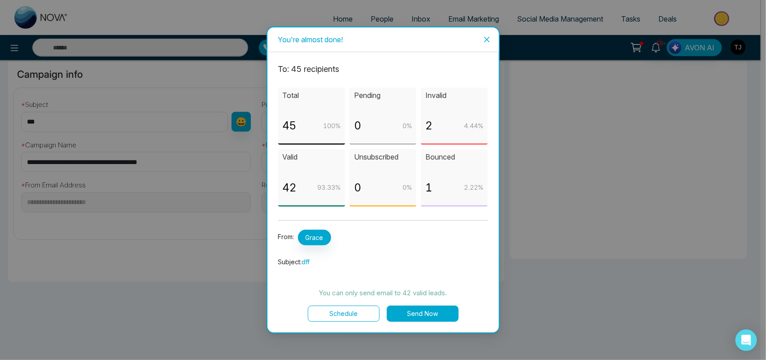
click at [485, 41] on icon "close" at bounding box center [487, 39] width 7 height 7
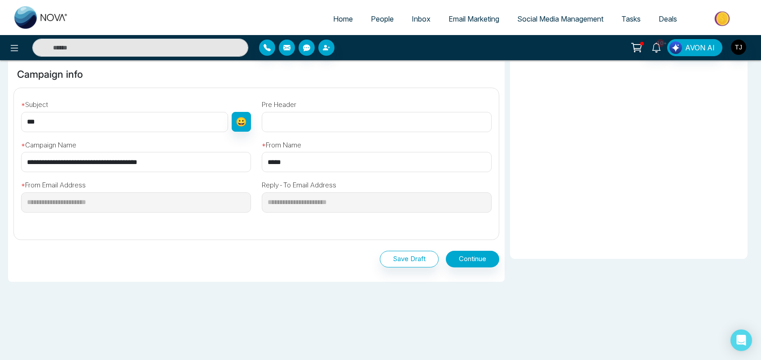
click at [475, 21] on span "Email Marketing" at bounding box center [474, 18] width 51 height 9
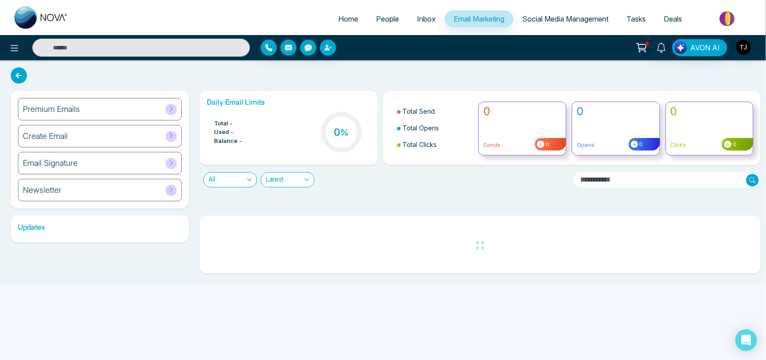
click at [114, 137] on div "Create Email" at bounding box center [100, 136] width 164 height 22
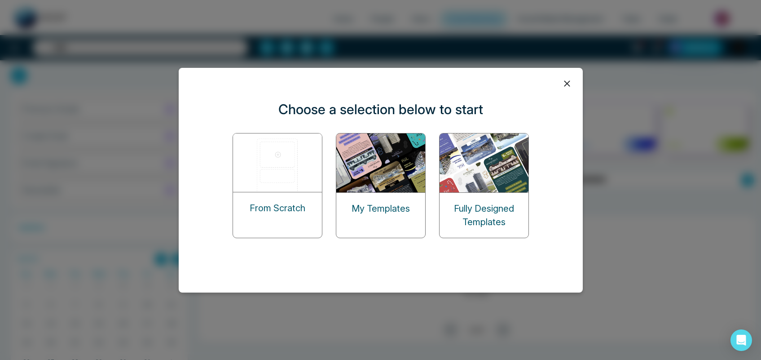
click at [567, 87] on icon at bounding box center [566, 83] width 13 height 13
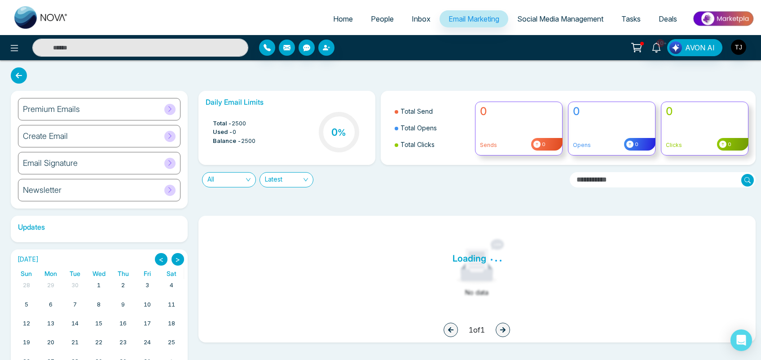
click at [94, 160] on div "Email Signature" at bounding box center [99, 163] width 163 height 22
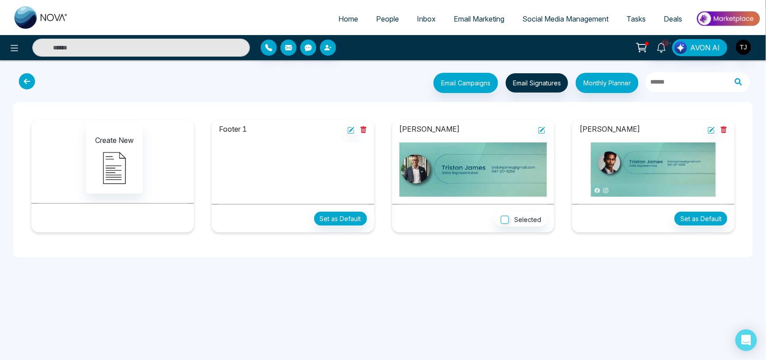
click at [479, 18] on span "Email Marketing" at bounding box center [479, 18] width 51 height 9
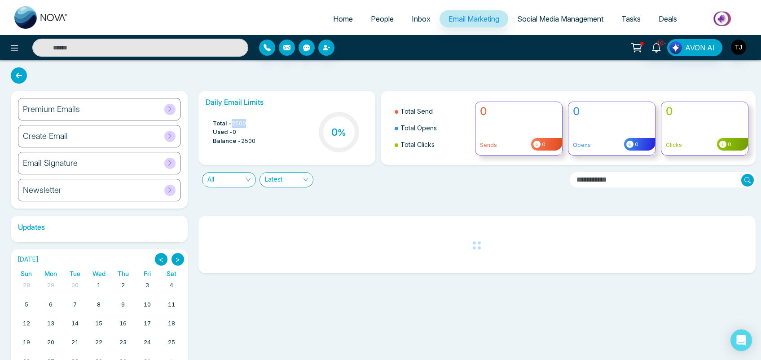
drag, startPoint x: 251, startPoint y: 124, endPoint x: 236, endPoint y: 124, distance: 15.7
click at [236, 124] on li "Total - 2500" at bounding box center [234, 123] width 43 height 9
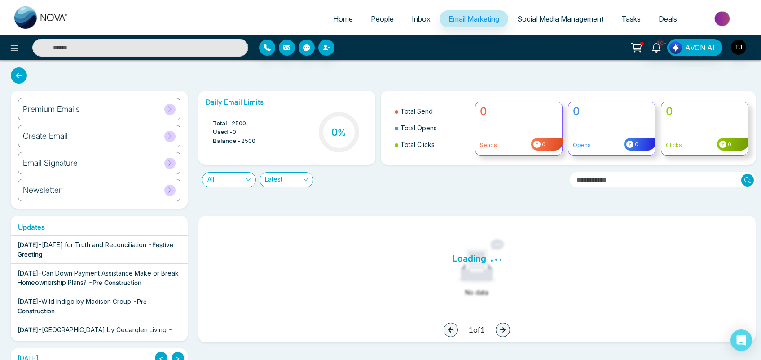
click at [304, 121] on div "Total - 2500 Used - 0 Balance - 2500 0 %" at bounding box center [287, 133] width 163 height 46
click at [572, 20] on span "Social Media Management" at bounding box center [560, 18] width 86 height 9
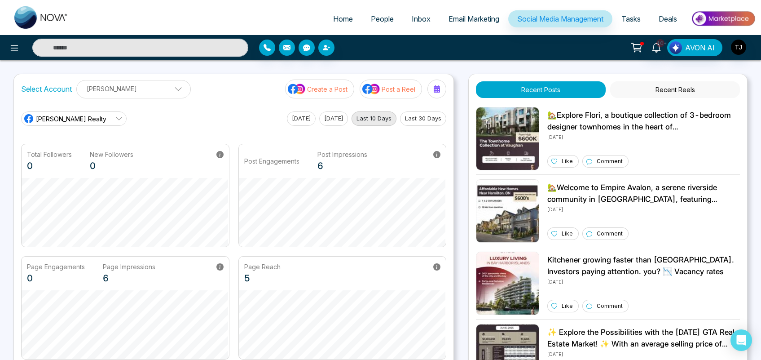
click at [84, 120] on span "[PERSON_NAME] Realty" at bounding box center [71, 118] width 70 height 9
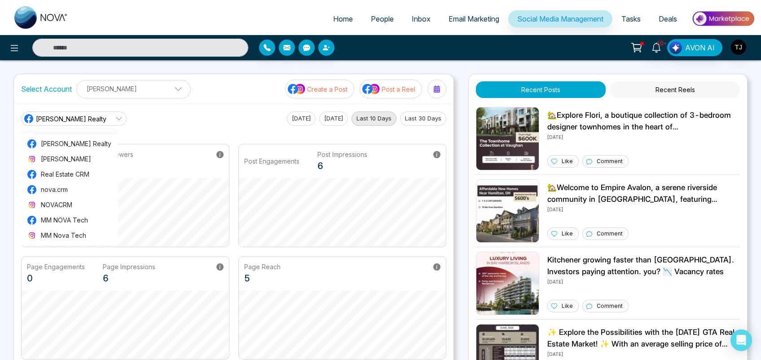
click at [138, 115] on div "Triston James Realty Triston James Realty Triston James Real Estate CRM nova.cr…" at bounding box center [233, 118] width 425 height 14
